Goal: Find contact information: Find contact information

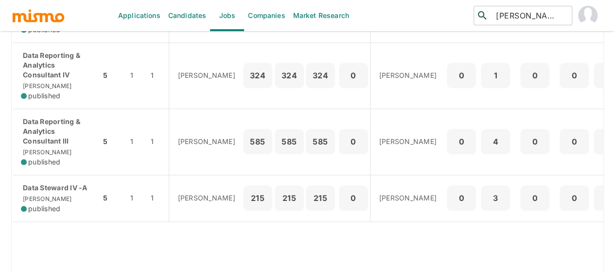
scroll to position [486, 0]
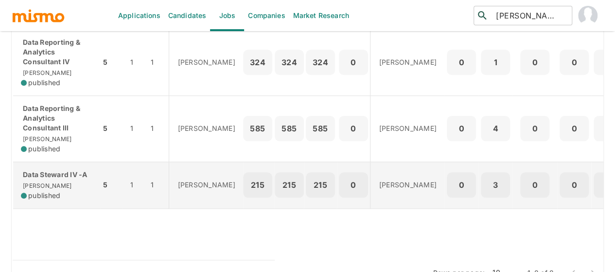
click at [51, 172] on p "Data Steward IV -A" at bounding box center [57, 175] width 72 height 10
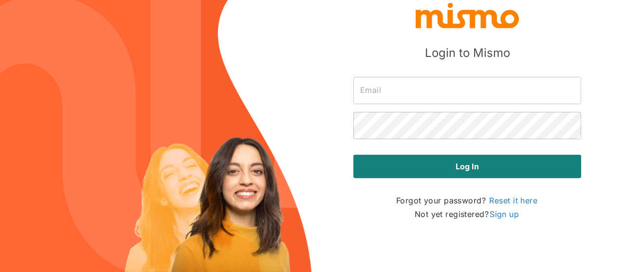
click at [376, 86] on input "text" at bounding box center [467, 90] width 228 height 27
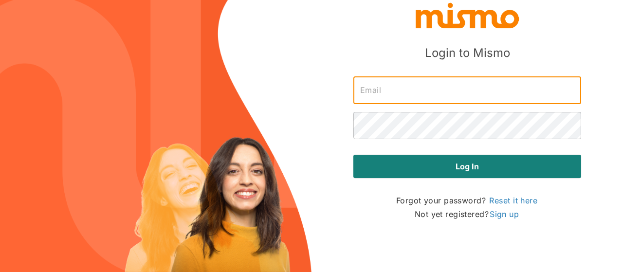
type input "maia@mismo.team"
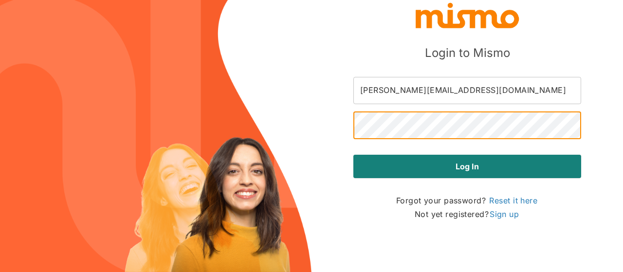
click at [353, 155] on button "Log in" at bounding box center [467, 166] width 228 height 23
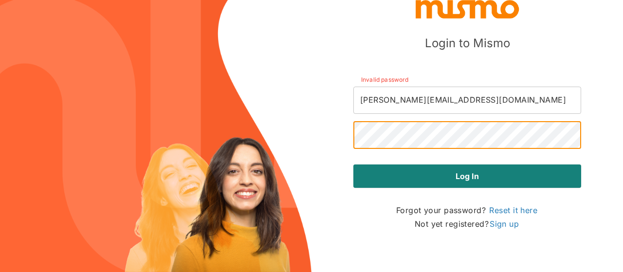
click at [353, 164] on button "Log in" at bounding box center [467, 175] width 228 height 23
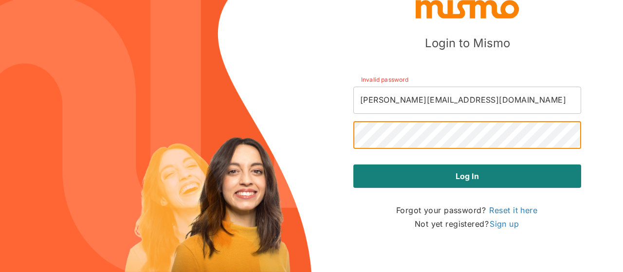
click at [353, 164] on button "Log in" at bounding box center [467, 175] width 228 height 23
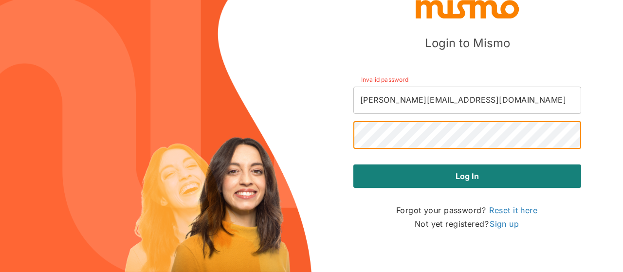
click at [353, 164] on button "Log in" at bounding box center [467, 175] width 228 height 23
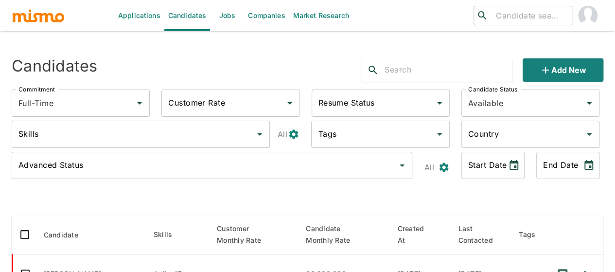
click at [218, 10] on link "Jobs" at bounding box center [227, 15] width 34 height 31
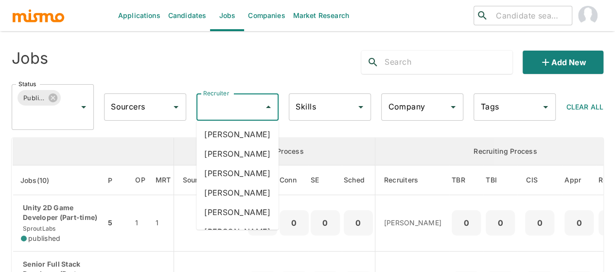
click at [229, 109] on input "Recruiter" at bounding box center [230, 107] width 59 height 18
type input "mai"
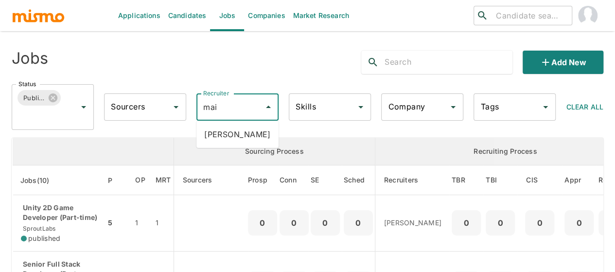
click at [233, 131] on li "Maia Reyes" at bounding box center [238, 134] width 82 height 19
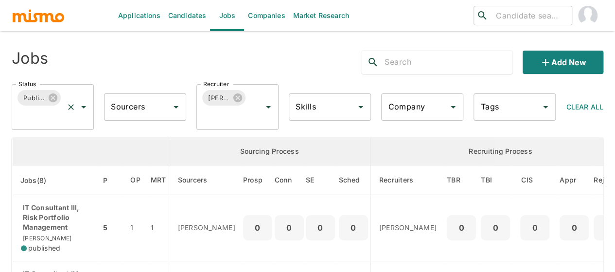
click at [81, 105] on icon "Open" at bounding box center [84, 107] width 12 height 12
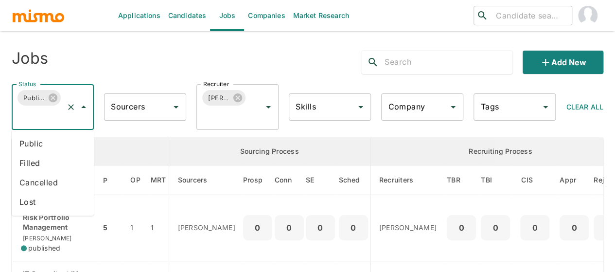
click at [25, 146] on li "Public" at bounding box center [53, 143] width 82 height 19
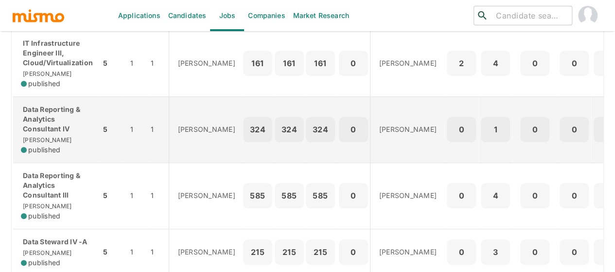
scroll to position [530, 0]
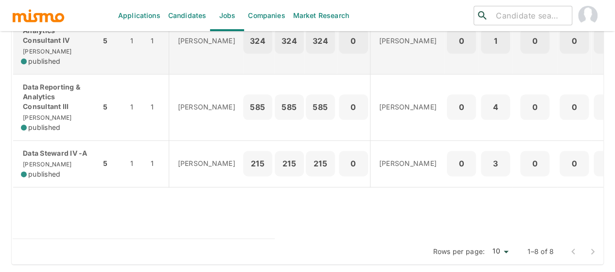
click at [52, 148] on p "Data Steward IV -A" at bounding box center [57, 153] width 72 height 10
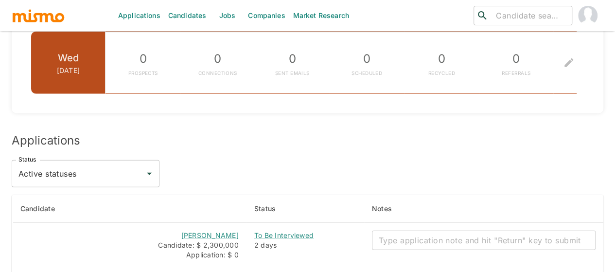
scroll to position [1323, 0]
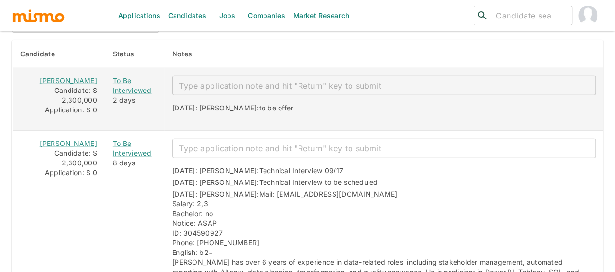
click at [72, 76] on link "Lucía Flores" at bounding box center [68, 80] width 57 height 8
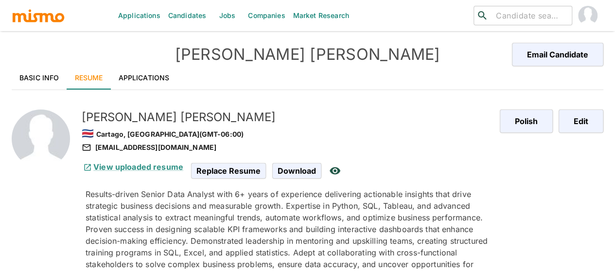
click at [35, 75] on link "Basic Info" at bounding box center [39, 77] width 55 height 23
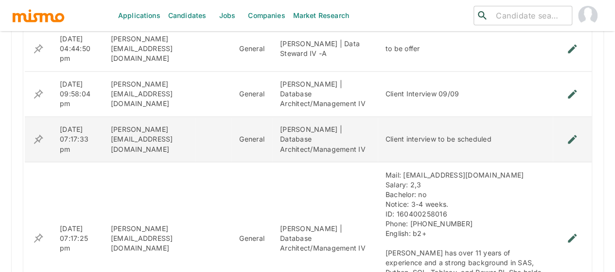
scroll to position [827, 0]
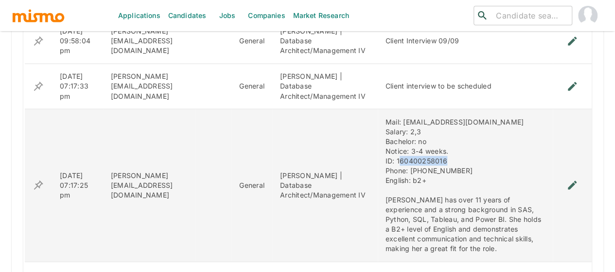
drag, startPoint x: 444, startPoint y: 153, endPoint x: 389, endPoint y: 153, distance: 54.5
click at [389, 153] on div "Mail: [EMAIL_ADDRESS][DOMAIN_NAME] Salary: 2,3 Bachelor: no Notice: 3-4 weeks. …" at bounding box center [466, 185] width 160 height 136
copy div "60400258016"
drag, startPoint x: 475, startPoint y: 113, endPoint x: 399, endPoint y: 114, distance: 75.9
click at [394, 117] on div "Mail: [EMAIL_ADDRESS][DOMAIN_NAME] Salary: 2,3 Bachelor: no Notice: 3-4 weeks. …" at bounding box center [466, 185] width 160 height 136
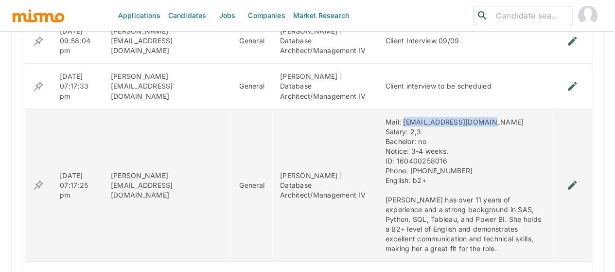
copy div "[EMAIL_ADDRESS][DOMAIN_NAME]"
drag, startPoint x: 439, startPoint y: 165, endPoint x: 403, endPoint y: 164, distance: 36.5
click at [403, 164] on div "Mail: [EMAIL_ADDRESS][DOMAIN_NAME] Salary: 2,3 Bachelor: no Notice: 3-4 weeks. …" at bounding box center [466, 185] width 160 height 136
copy div "8409 9673"
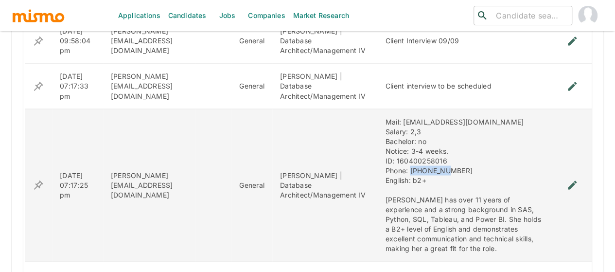
click at [411, 167] on div "Mail: [EMAIL_ADDRESS][DOMAIN_NAME] Salary: 2,3 Bachelor: no Notice: 3-4 weeks. …" at bounding box center [466, 185] width 160 height 136
click at [419, 162] on div "Mail: [EMAIL_ADDRESS][DOMAIN_NAME] Salary: 2,3 Bachelor: no Notice: 3-4 weeks. …" at bounding box center [466, 185] width 160 height 136
click at [422, 166] on div "Mail: [EMAIL_ADDRESS][DOMAIN_NAME] Salary: 2,3 Bachelor: no Notice: 3-4 weeks. …" at bounding box center [466, 185] width 160 height 136
click at [427, 165] on div "Mail: [EMAIL_ADDRESS][DOMAIN_NAME] Salary: 2,3 Bachelor: no Notice: 3-4 weeks. …" at bounding box center [466, 185] width 160 height 136
click at [434, 165] on div "Mail: [EMAIL_ADDRESS][DOMAIN_NAME] Salary: 2,3 Bachelor: no Notice: 3-4 weeks. …" at bounding box center [466, 185] width 160 height 136
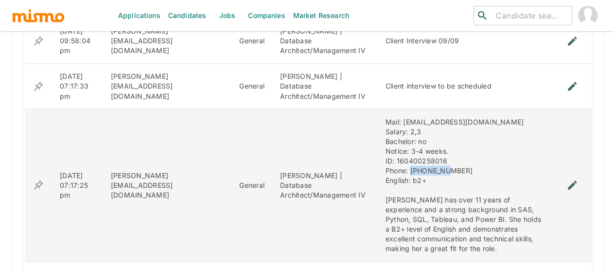
click at [444, 165] on div "Mail: [EMAIL_ADDRESS][DOMAIN_NAME] Salary: 2,3 Bachelor: no Notice: 3-4 weeks. …" at bounding box center [466, 185] width 160 height 136
click at [409, 162] on div "Mail: [EMAIL_ADDRESS][DOMAIN_NAME] Salary: 2,3 Bachelor: no Notice: 3-4 weeks. …" at bounding box center [466, 185] width 160 height 136
click at [392, 160] on div "Mail: [EMAIL_ADDRESS][DOMAIN_NAME] Salary: 2,3 Bachelor: no Notice: 3-4 weeks. …" at bounding box center [466, 185] width 160 height 136
drag, startPoint x: 418, startPoint y: 161, endPoint x: 408, endPoint y: 163, distance: 10.9
click at [404, 162] on div "Mail: [EMAIL_ADDRESS][DOMAIN_NAME] Salary: 2,3 Bachelor: no Notice: 3-4 weeks. …" at bounding box center [466, 185] width 160 height 136
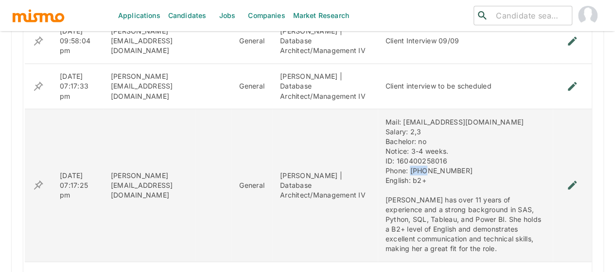
copy div "8409"
drag, startPoint x: 480, startPoint y: 115, endPoint x: 395, endPoint y: 112, distance: 84.7
click at [395, 117] on div "Mail: [EMAIL_ADDRESS][DOMAIN_NAME] Salary: 2,3 Bachelor: no Notice: 3-4 weeks. …" at bounding box center [466, 185] width 160 height 136
copy div "[EMAIL_ADDRESS][DOMAIN_NAME]"
click at [436, 164] on div "Mail: [EMAIL_ADDRESS][DOMAIN_NAME] Salary: 2,3 Bachelor: no Notice: 3-4 weeks. …" at bounding box center [466, 185] width 160 height 136
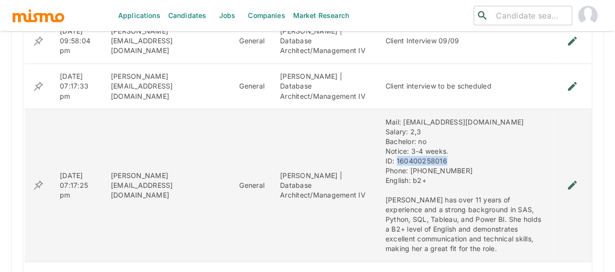
drag, startPoint x: 432, startPoint y: 153, endPoint x: 388, endPoint y: 153, distance: 43.8
click at [388, 153] on div "Mail: [EMAIL_ADDRESS][DOMAIN_NAME] Salary: 2,3 Bachelor: no Notice: 3-4 weeks. …" at bounding box center [466, 185] width 160 height 136
copy div "160400258016"
